Goal: Task Accomplishment & Management: Complete application form

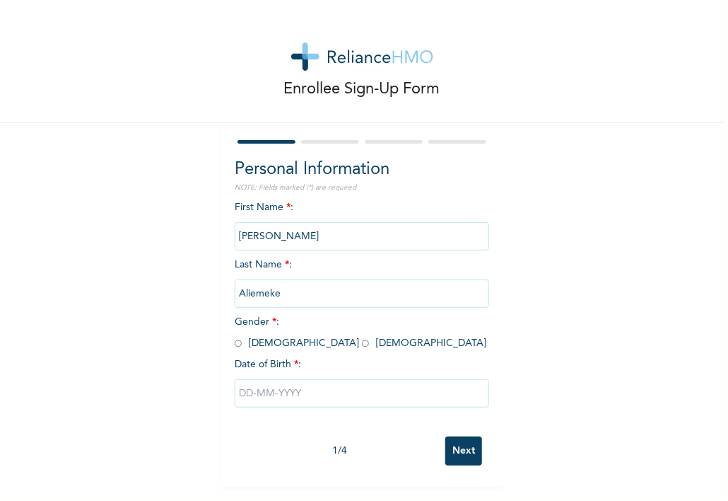
click at [239, 393] on input "text" at bounding box center [362, 393] width 255 height 28
select select "7"
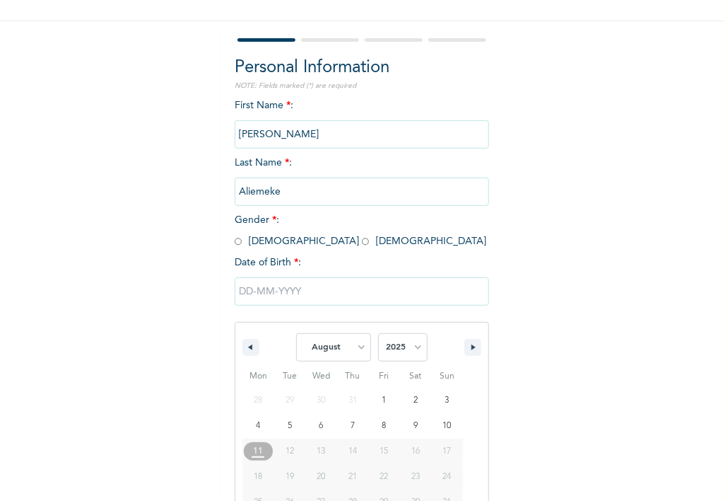
scroll to position [141, 0]
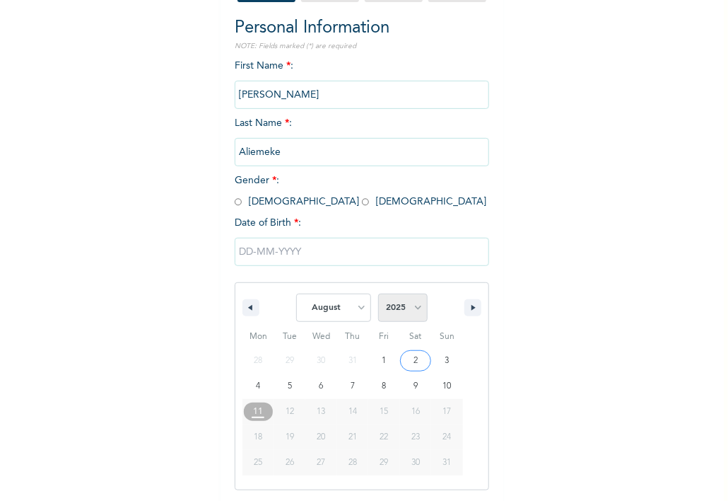
click at [413, 315] on select "2025 2024 2023 2022 2021 2020 2019 2018 2017 2016 2015 2014 2013 2012 2011 2010…" at bounding box center [402, 307] width 49 height 28
select select "1980"
click at [378, 293] on select "2025 2024 2023 2022 2021 2020 2019 2018 2017 2016 2015 2014 2013 2012 2011 2010…" at bounding box center [402, 307] width 49 height 28
click at [350, 310] on select "January February March April May June July August September October November De…" at bounding box center [333, 307] width 75 height 28
select select "2"
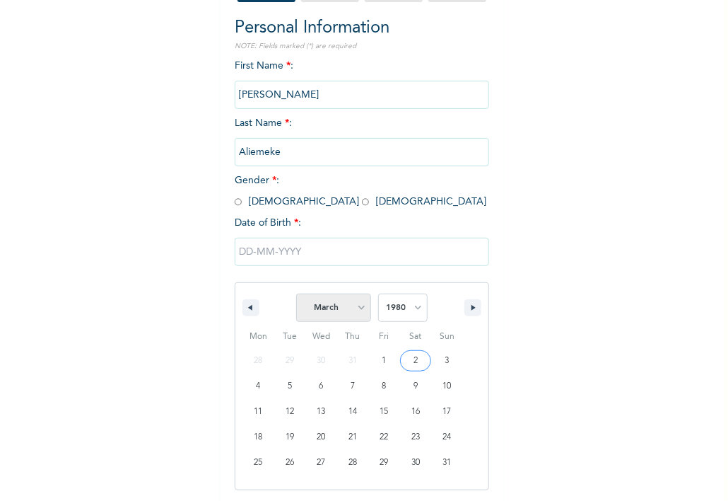
click at [296, 293] on select "January February March April May June July August September October November De…" at bounding box center [333, 307] width 75 height 28
type input "[DATE]"
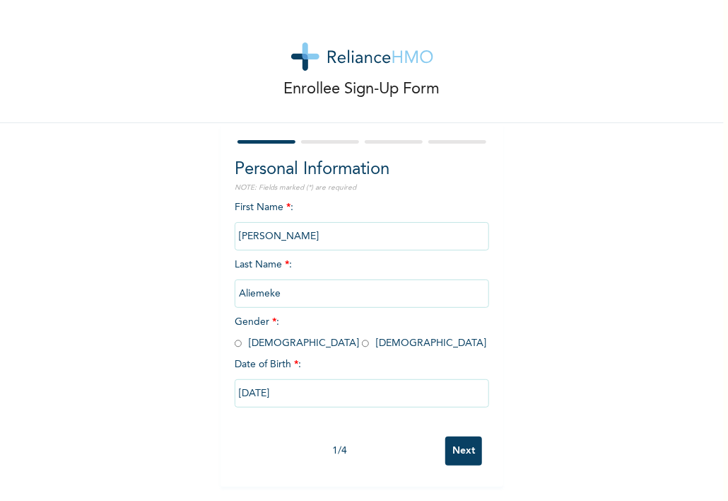
click at [235, 344] on input "radio" at bounding box center [238, 343] width 7 height 13
radio input "true"
click at [469, 459] on input "Next" at bounding box center [463, 450] width 37 height 29
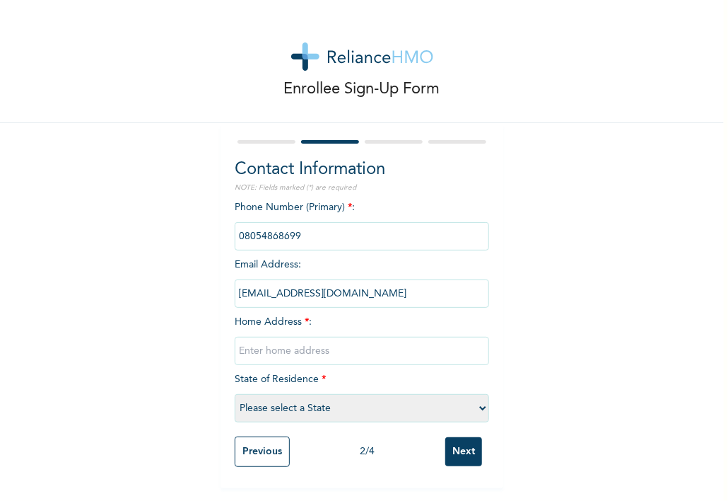
click at [241, 349] on input "text" at bounding box center [362, 351] width 255 height 28
type input "5. [GEOGRAPHIC_DATA]"
click at [253, 455] on input "Previous" at bounding box center [262, 451] width 55 height 30
